Goal: Complete application form: Complete application form

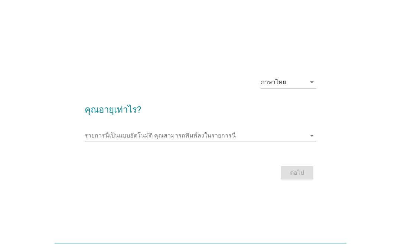
click at [224, 127] on div "รายการนี้เป็นแบบอัตโนมัติ [PERSON_NAME]พิมพ์ลงในรายการนี้ arrow_drop_down" at bounding box center [201, 137] width 232 height 24
click at [310, 137] on icon "arrow_drop_down" at bounding box center [311, 135] width 9 height 9
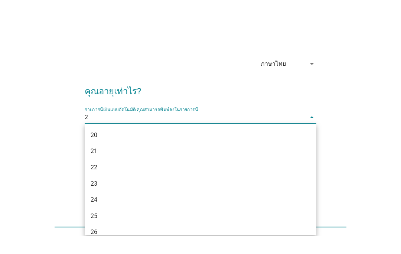
type input "20"
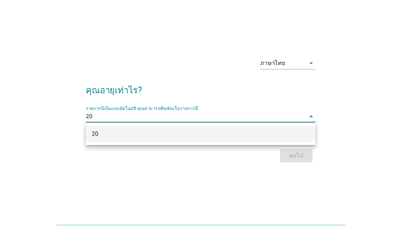
scroll to position [15, 0]
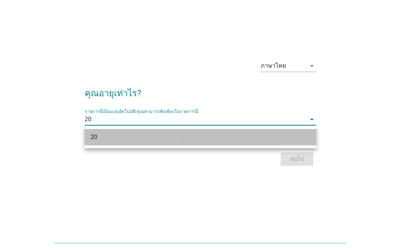
click at [287, 140] on div "20" at bounding box center [192, 137] width 202 height 9
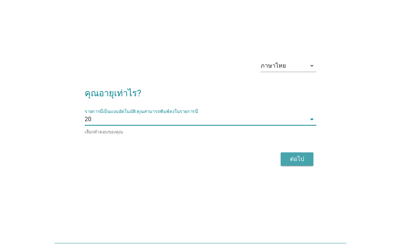
click at [295, 159] on div "ต่อไป" at bounding box center [297, 158] width 21 height 9
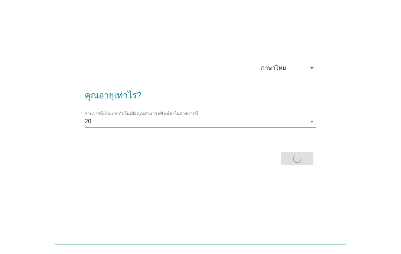
scroll to position [0, 0]
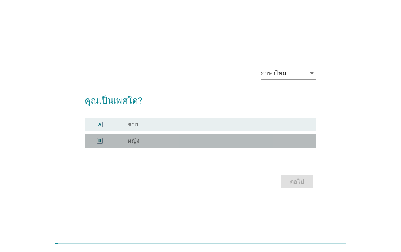
click at [267, 141] on div "radio_button_unchecked หญิง" at bounding box center [215, 140] width 177 height 7
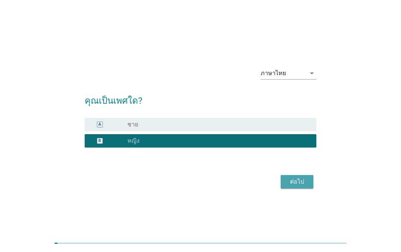
click at [296, 184] on div "ต่อไป" at bounding box center [297, 181] width 21 height 9
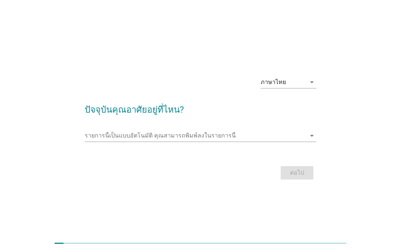
click at [305, 135] on input "รายการนี้เป็นแบบอัตโนมัติ คุณสามารถพิมพ์ลงในรายการนี้" at bounding box center [195, 136] width 221 height 12
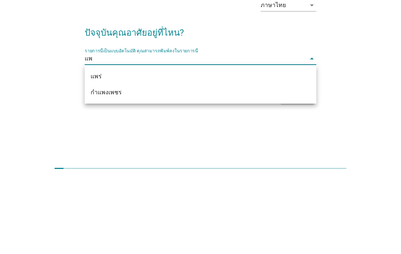
type input "แ"
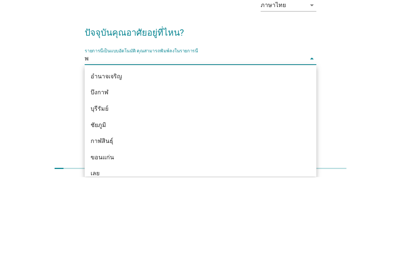
type input "พะ"
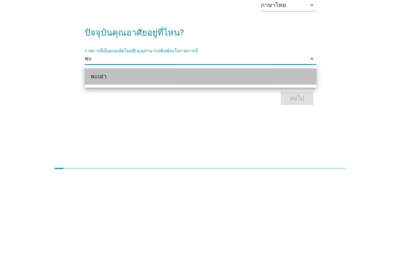
click at [133, 149] on div "พะเยา" at bounding box center [192, 153] width 202 height 9
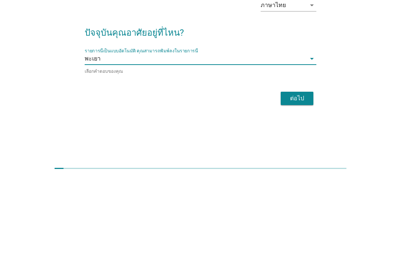
click at [297, 171] on div "ต่อไป" at bounding box center [297, 175] width 21 height 9
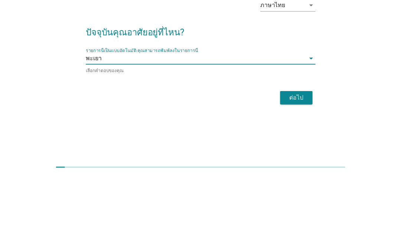
scroll to position [17, 0]
